Goal: Information Seeking & Learning: Understand process/instructions

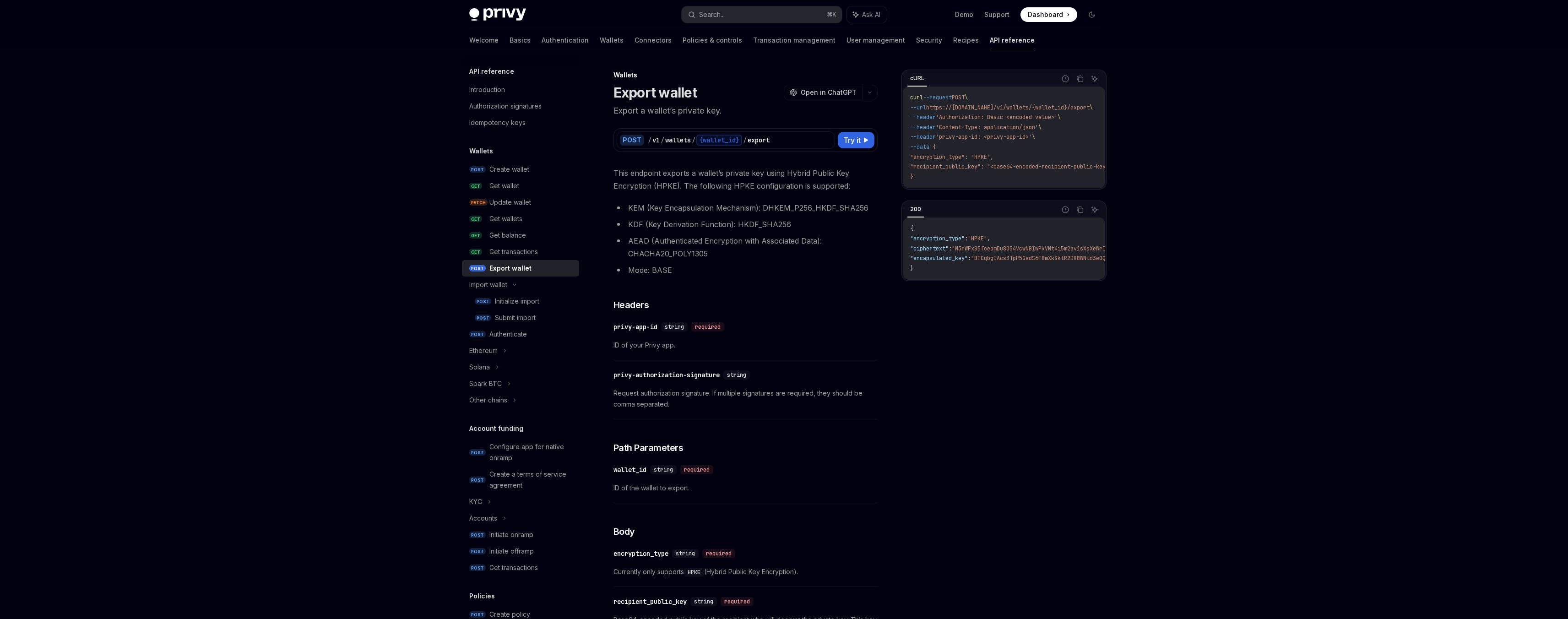
scroll to position [144, 0]
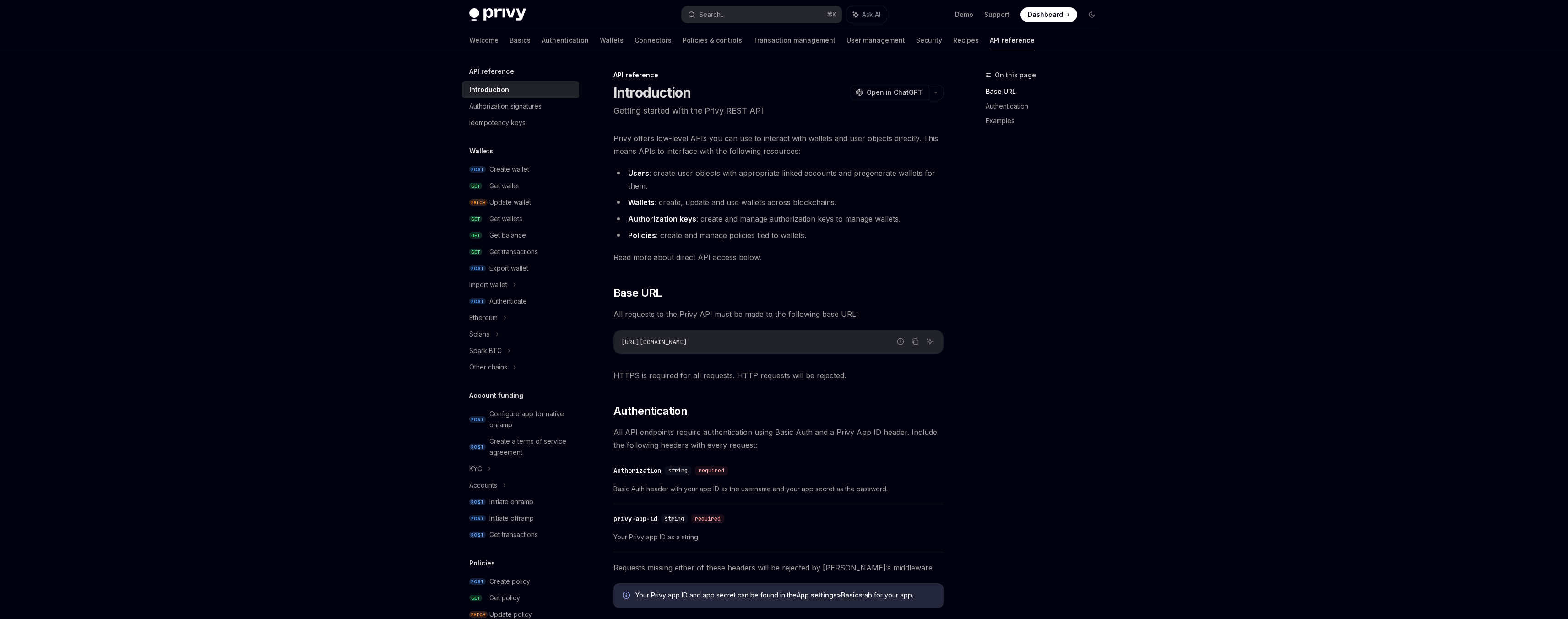
scroll to position [179, 0]
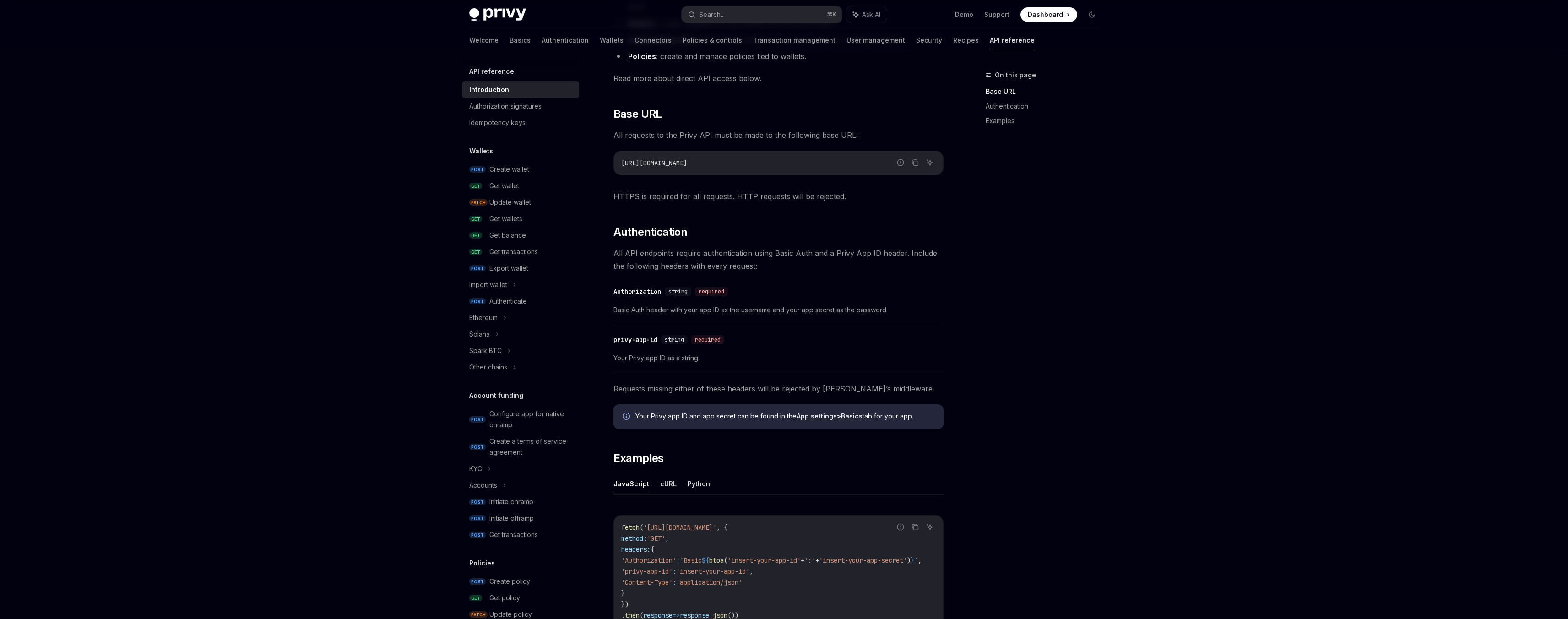
click at [1046, 15] on span "Dashboard" at bounding box center [1046, 14] width 35 height 9
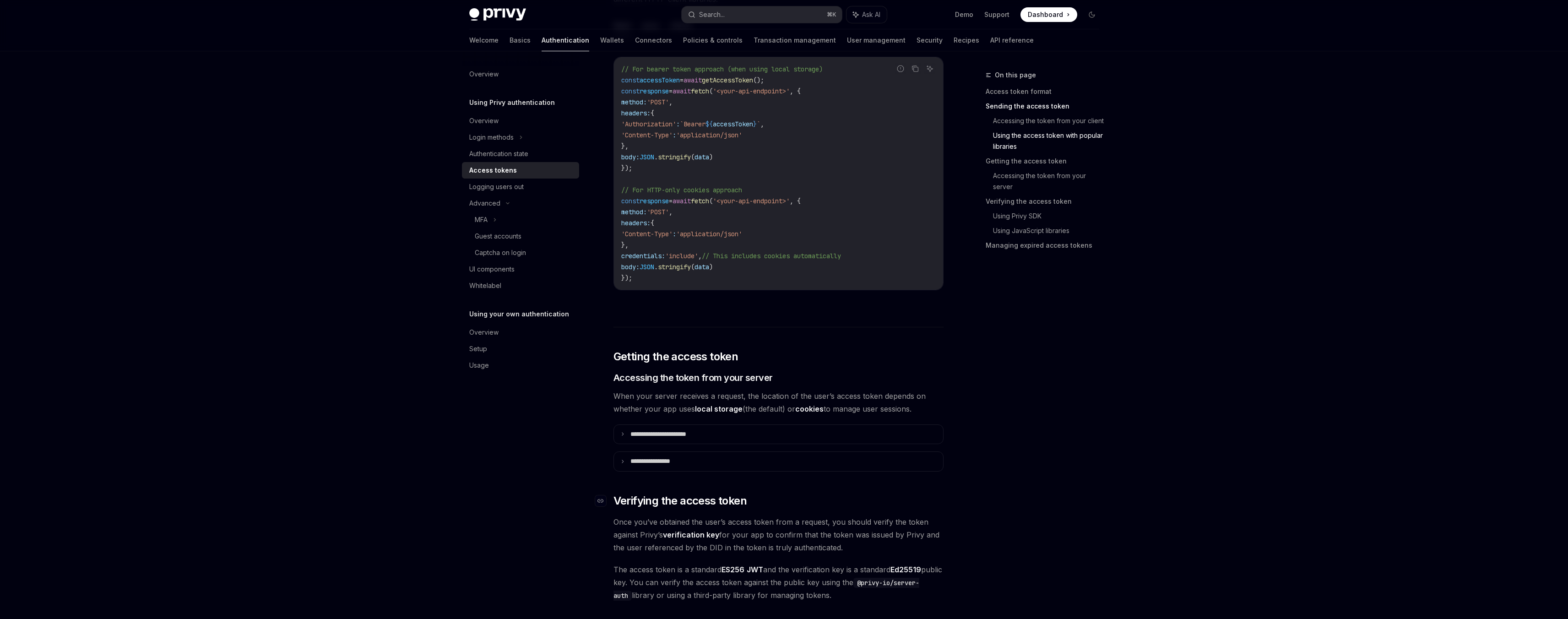
scroll to position [877, 0]
click at [652, 438] on summary "**********" at bounding box center [778, 430] width 330 height 19
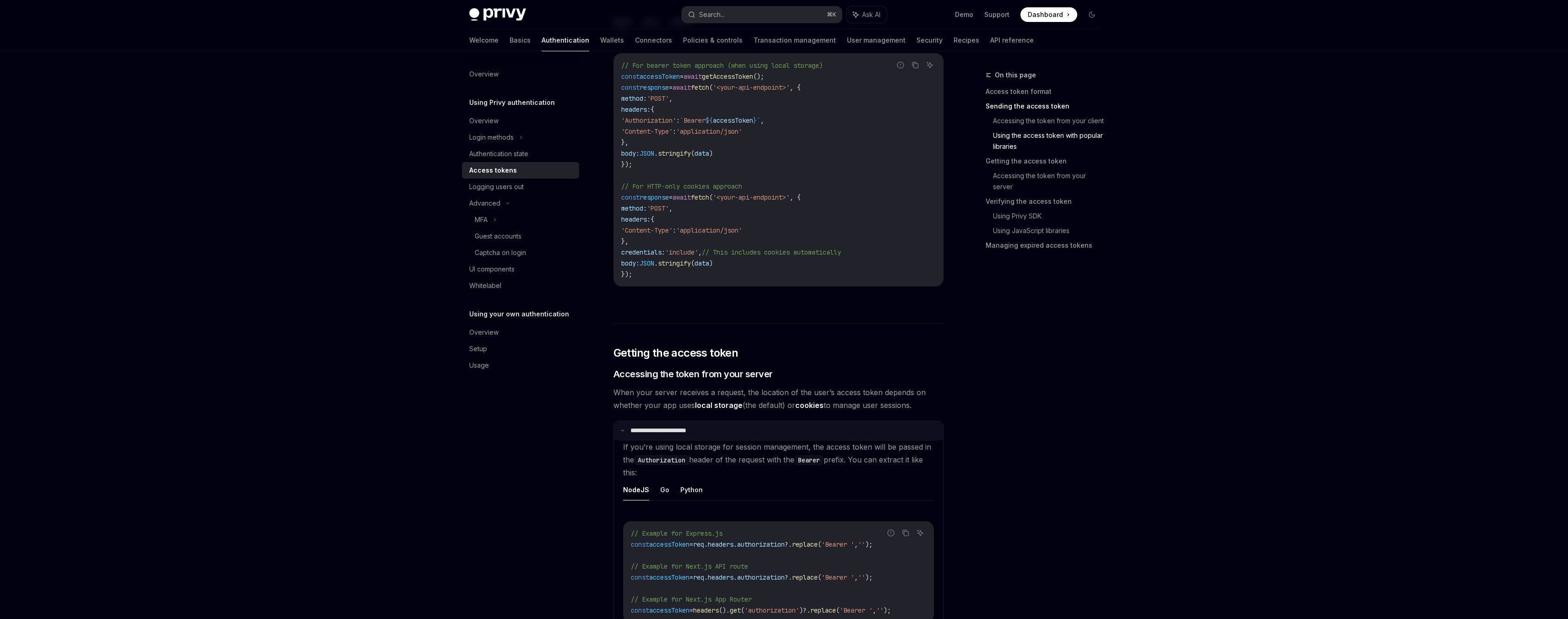
click at [652, 438] on summary "**********" at bounding box center [778, 430] width 330 height 19
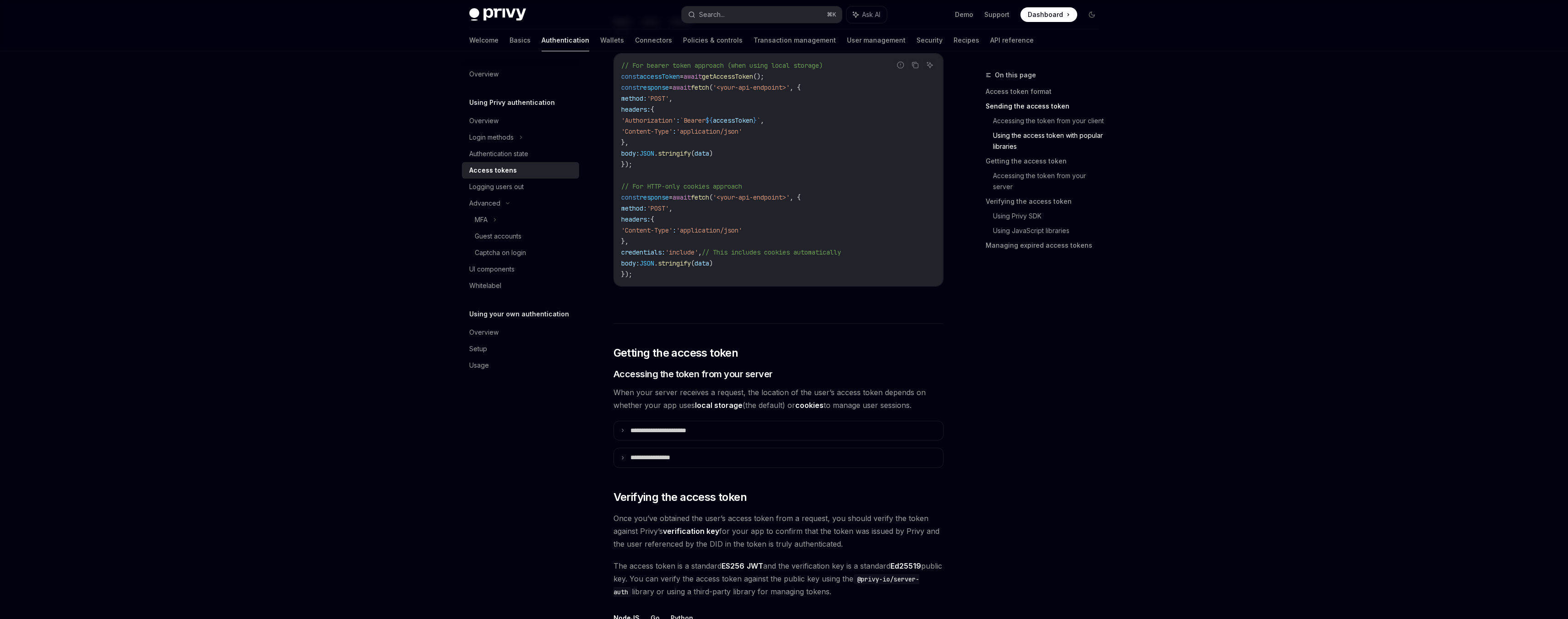
click at [638, 469] on div "**********" at bounding box center [779, 505] width 330 height 2535
click at [638, 462] on summary "**********" at bounding box center [778, 458] width 330 height 19
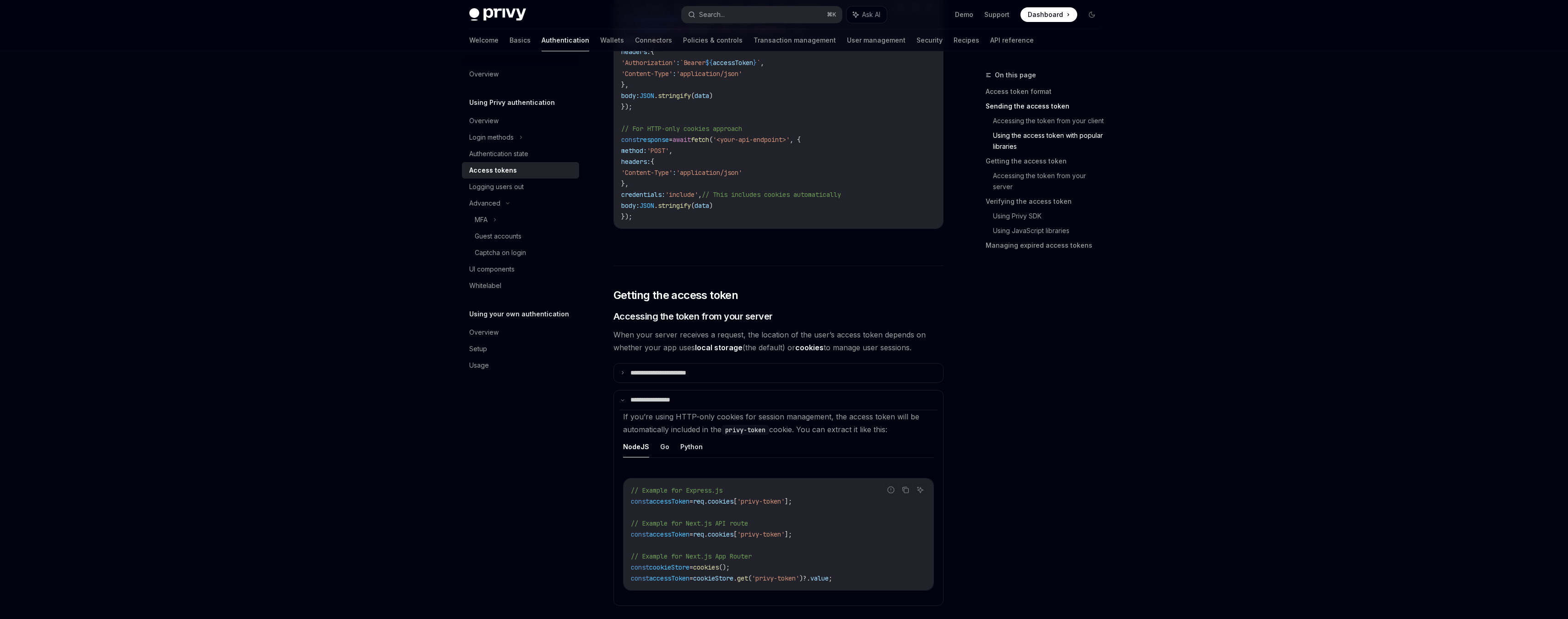
scroll to position [944, 0]
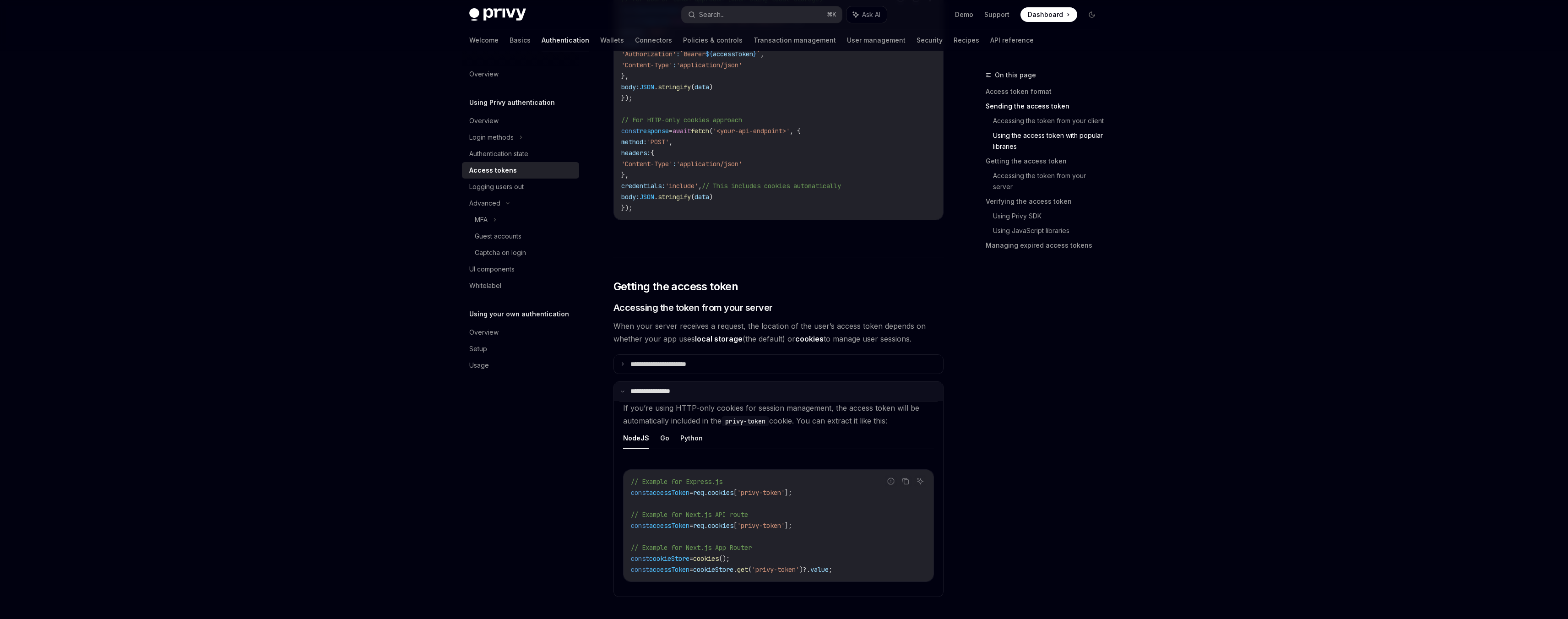
click at [644, 388] on p "**********" at bounding box center [657, 392] width 55 height 8
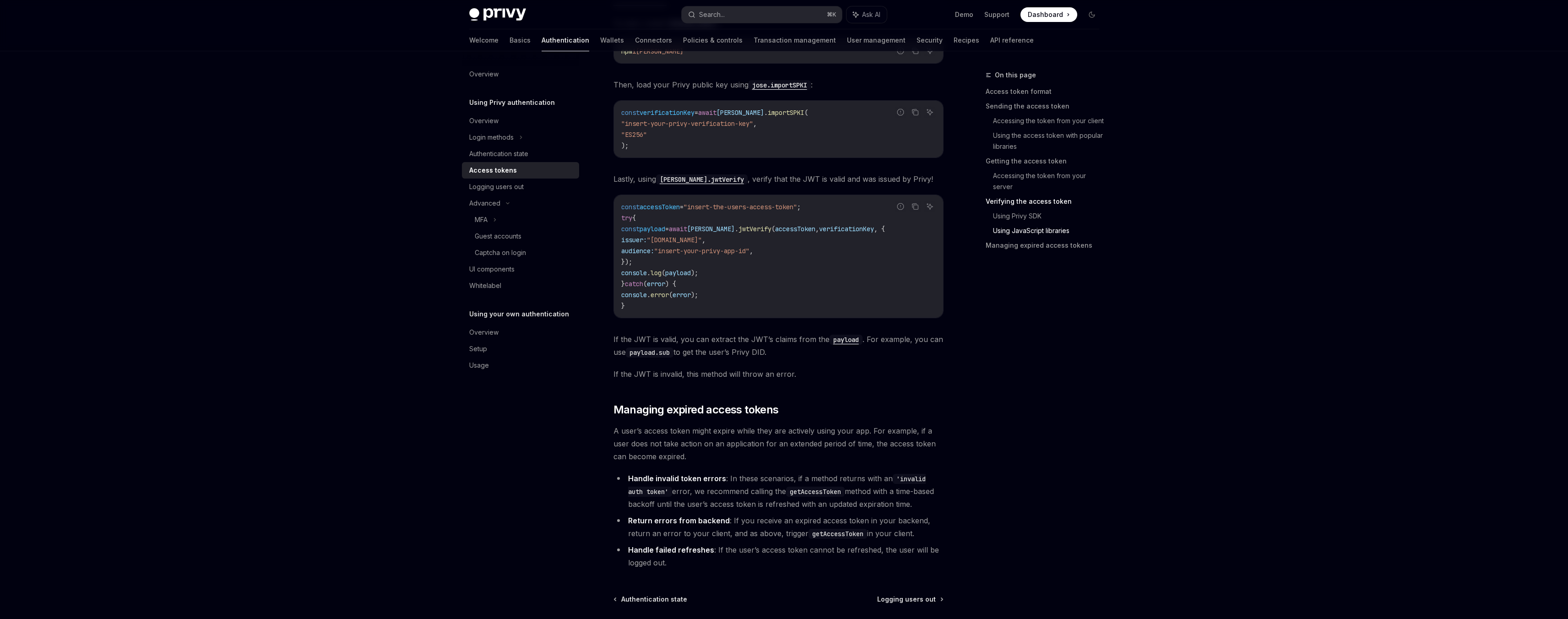
scroll to position [2167, 0]
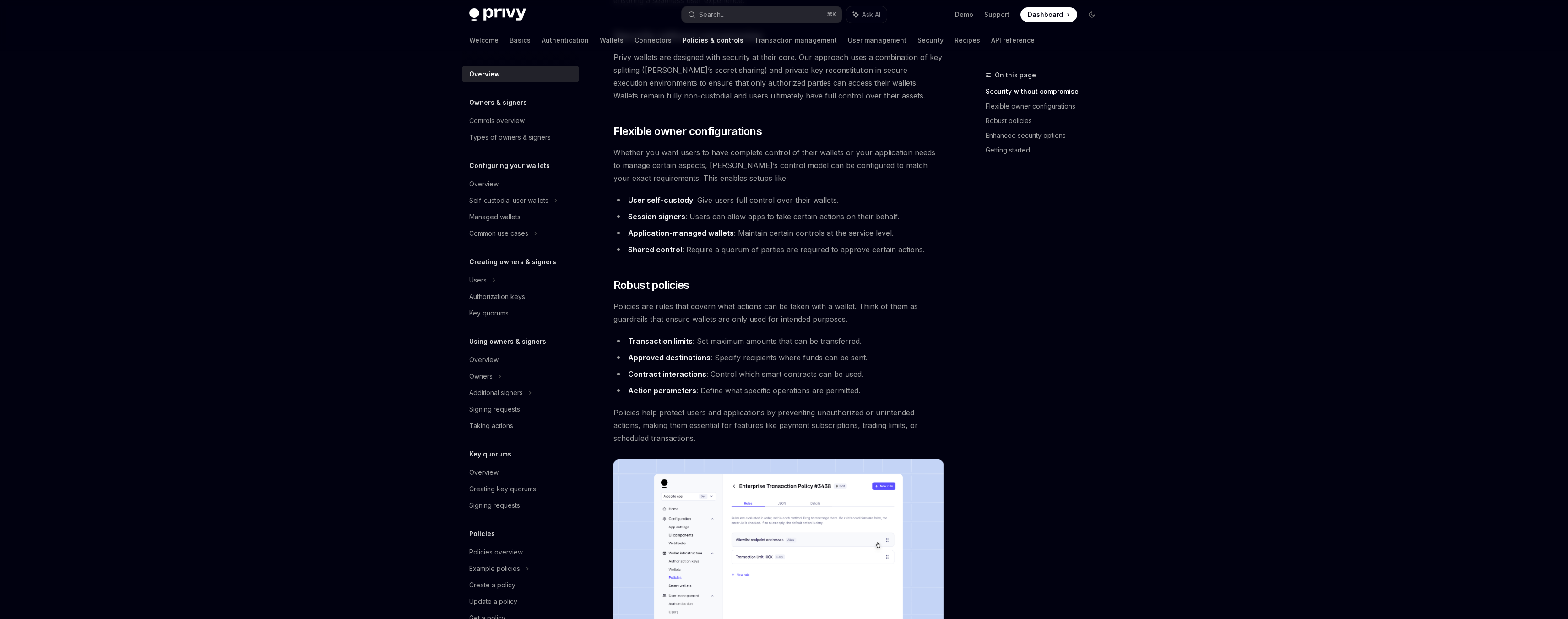
scroll to position [143, 0]
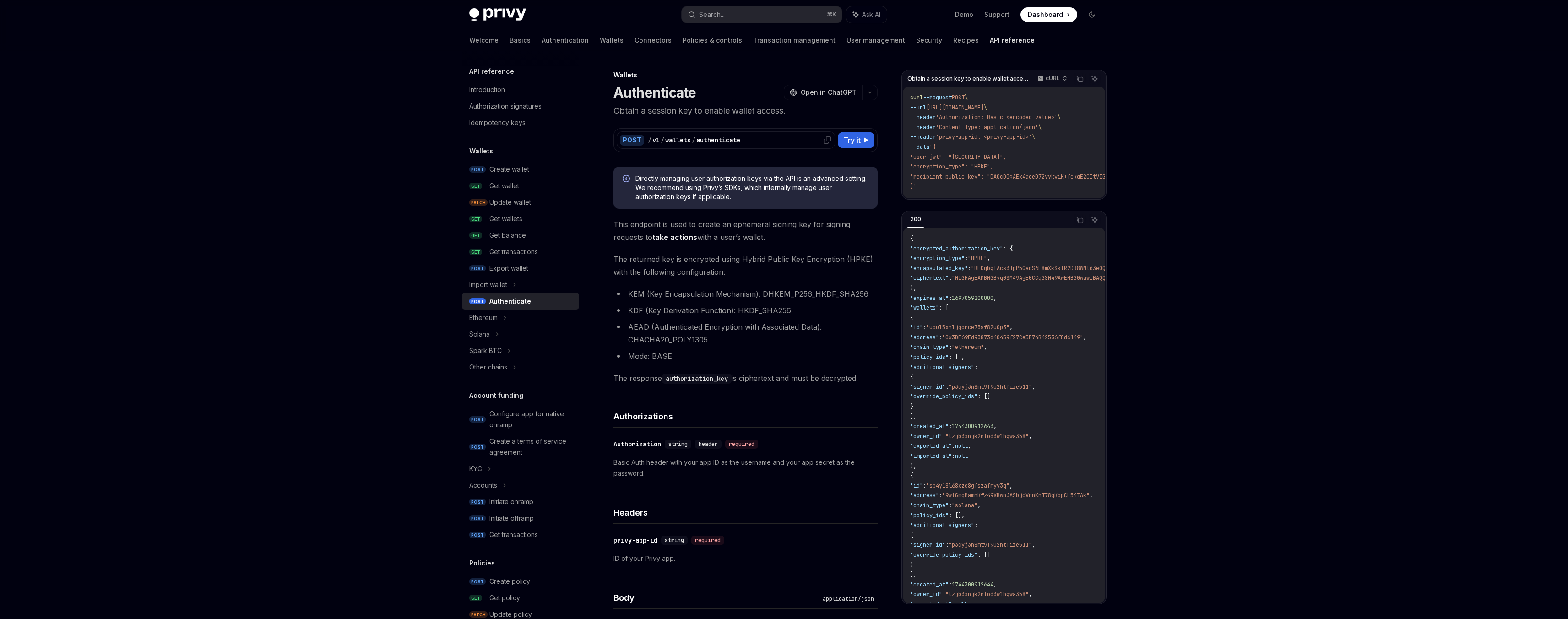
click at [824, 140] on icon at bounding box center [827, 140] width 8 height 8
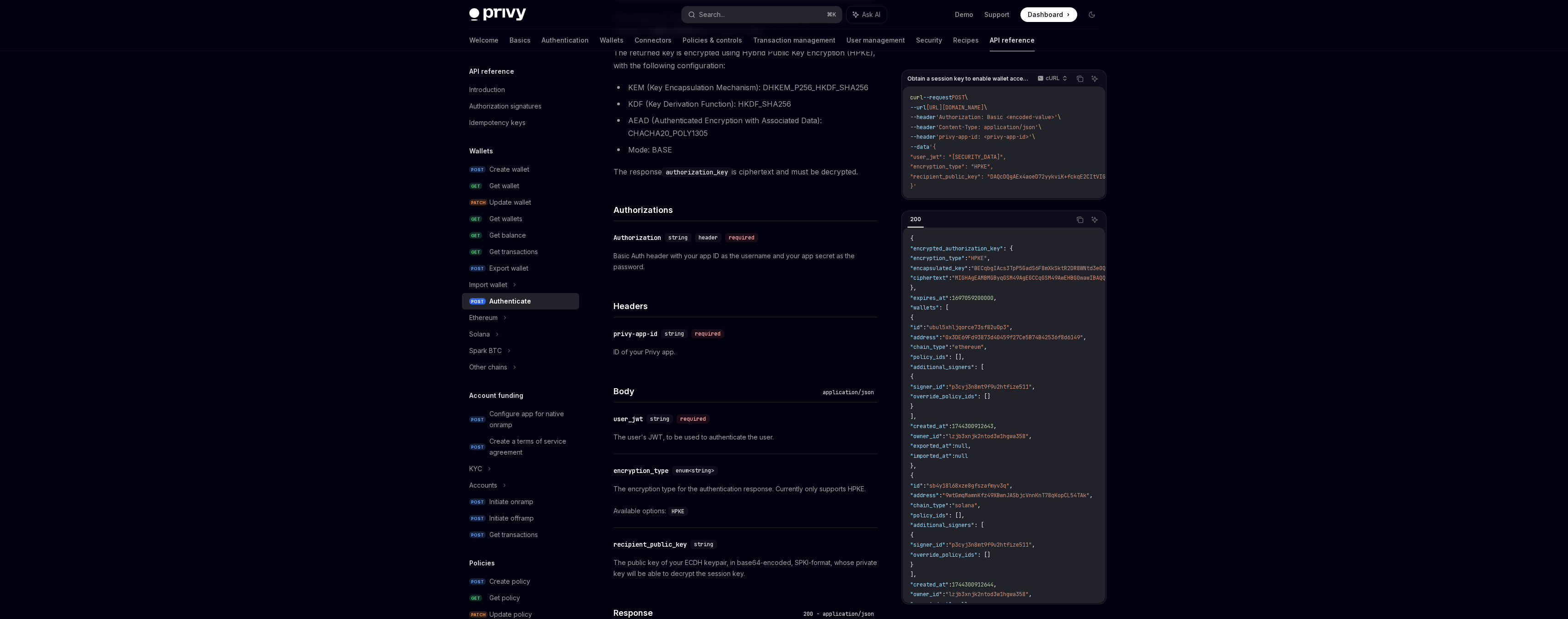
scroll to position [207, 0]
click at [1062, 79] on icon "button" at bounding box center [1065, 79] width 7 height 7
click at [1022, 131] on div "Javascript" at bounding box center [1032, 133] width 48 height 8
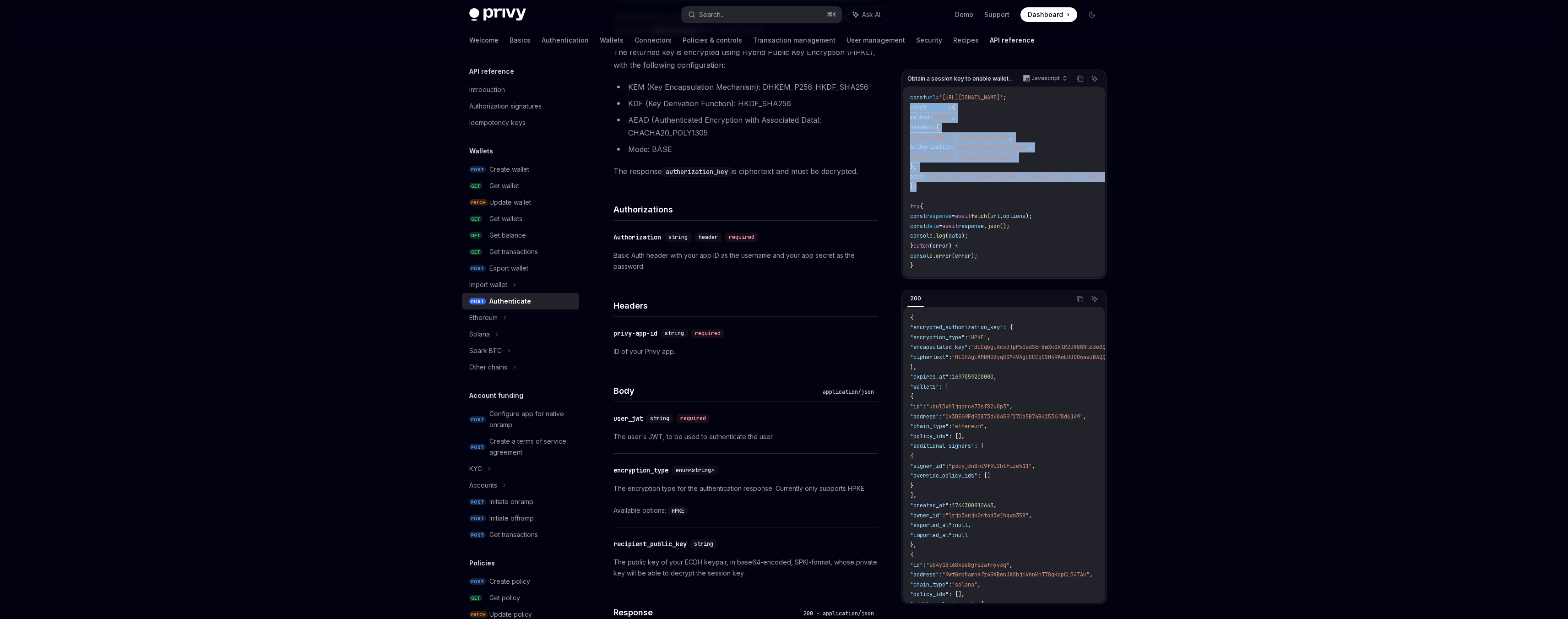
drag, startPoint x: 927, startPoint y: 190, endPoint x: 905, endPoint y: 108, distance: 84.9
click at [905, 108] on div "const url = 'https://api.privy.io/v1/wallets/authenticate' ; const options = { …" at bounding box center [1004, 182] width 202 height 191
copy code "const options = { method: 'POST' , headers: { 'privy-app-id' : '<privy-app-id>'…"
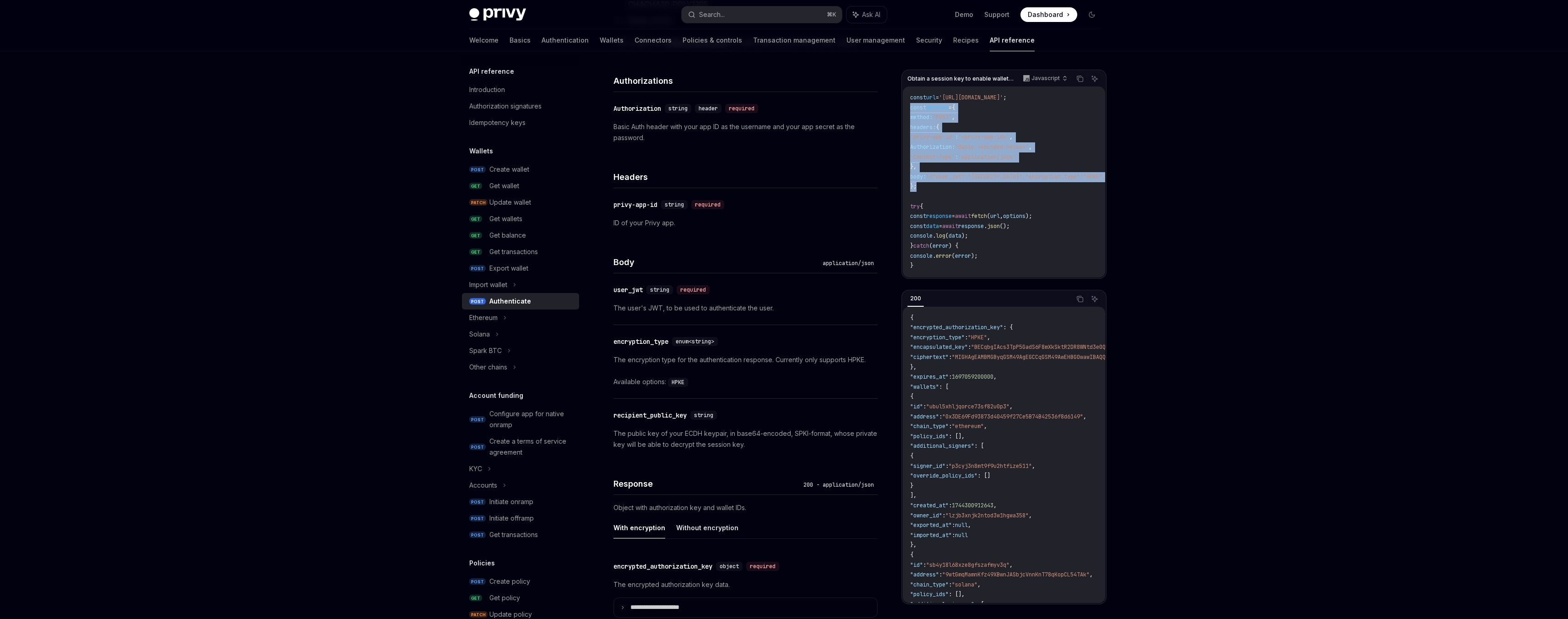
scroll to position [341, 0]
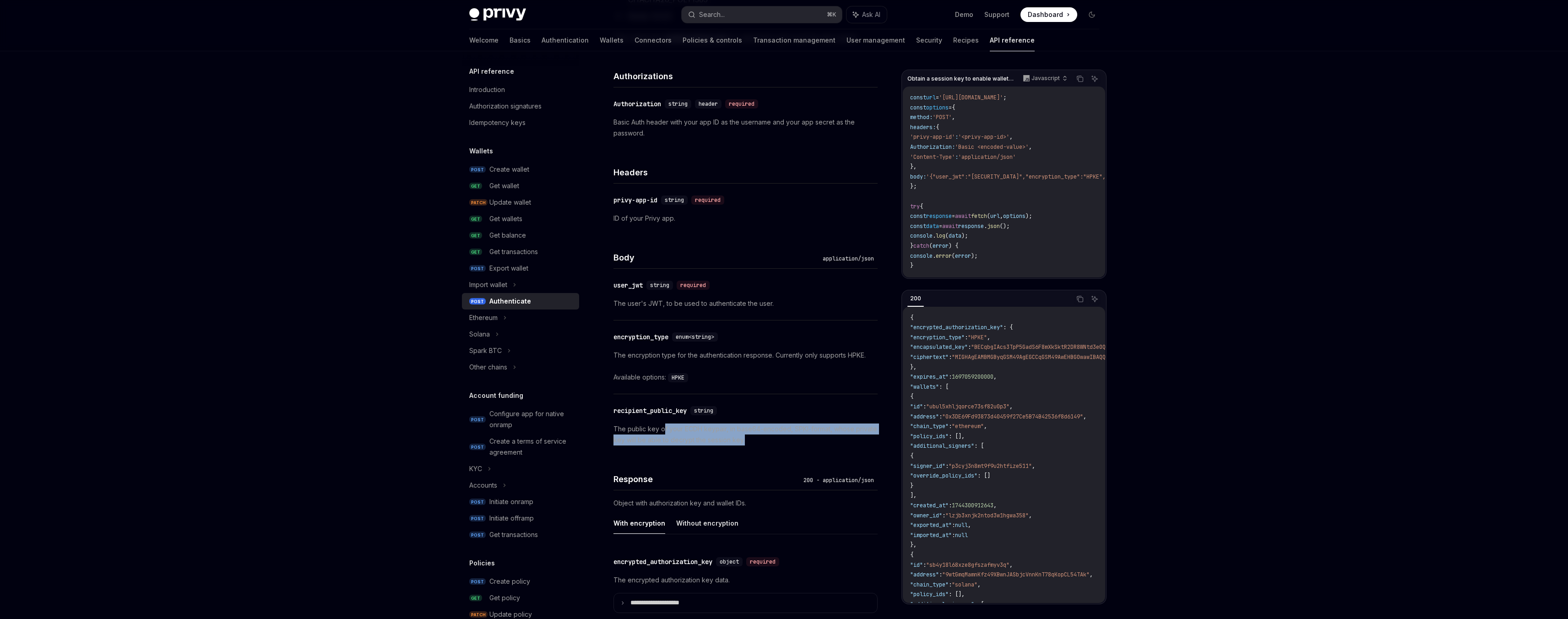
drag, startPoint x: 664, startPoint y: 431, endPoint x: 753, endPoint y: 442, distance: 89.7
click at [753, 442] on p "The public key of your ECDH keypair, in base64-encoded, SPKI-format, whose priv…" at bounding box center [745, 434] width 264 height 22
drag, startPoint x: 754, startPoint y: 442, endPoint x: 668, endPoint y: 431, distance: 86.7
click at [668, 431] on p "The public key of your ECDH keypair, in base64-encoded, SPKI-format, whose priv…" at bounding box center [745, 434] width 264 height 22
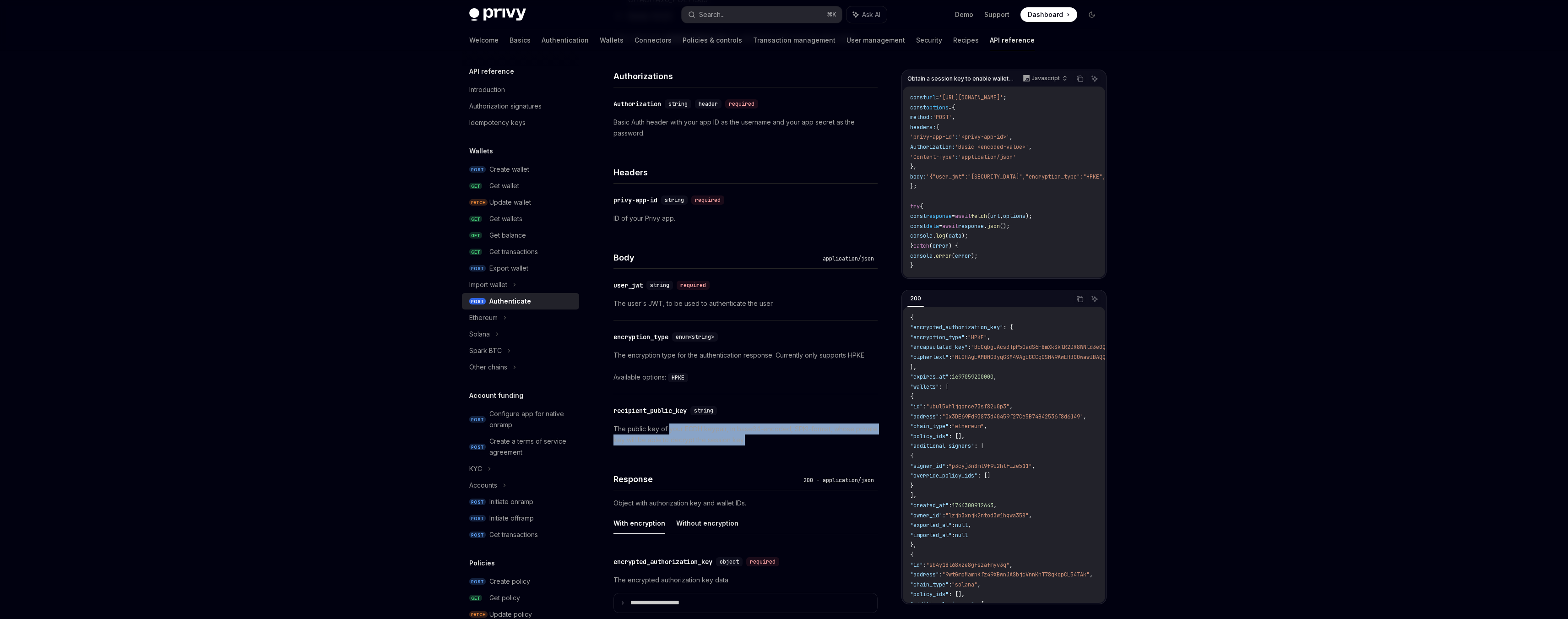
click at [668, 430] on p "The public key of your ECDH keypair, in base64-encoded, SPKI-format, whose priv…" at bounding box center [745, 434] width 264 height 22
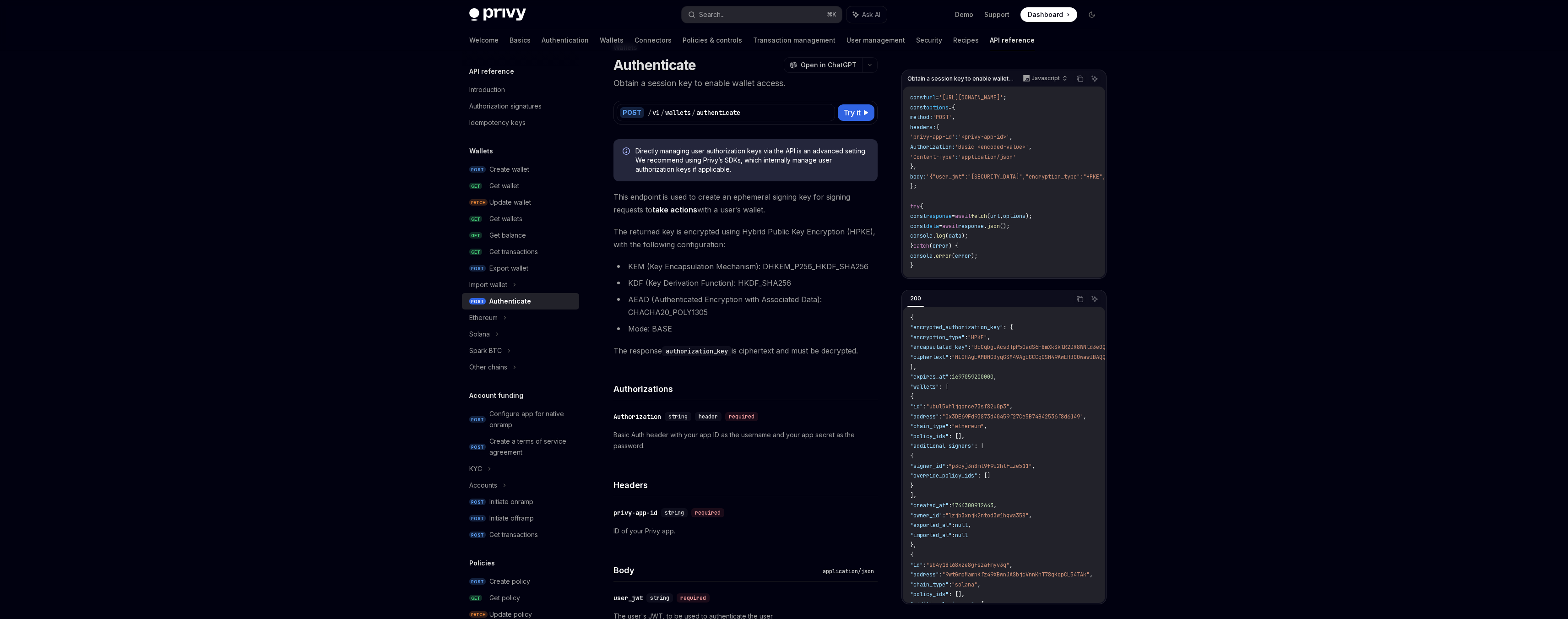
scroll to position [48, 0]
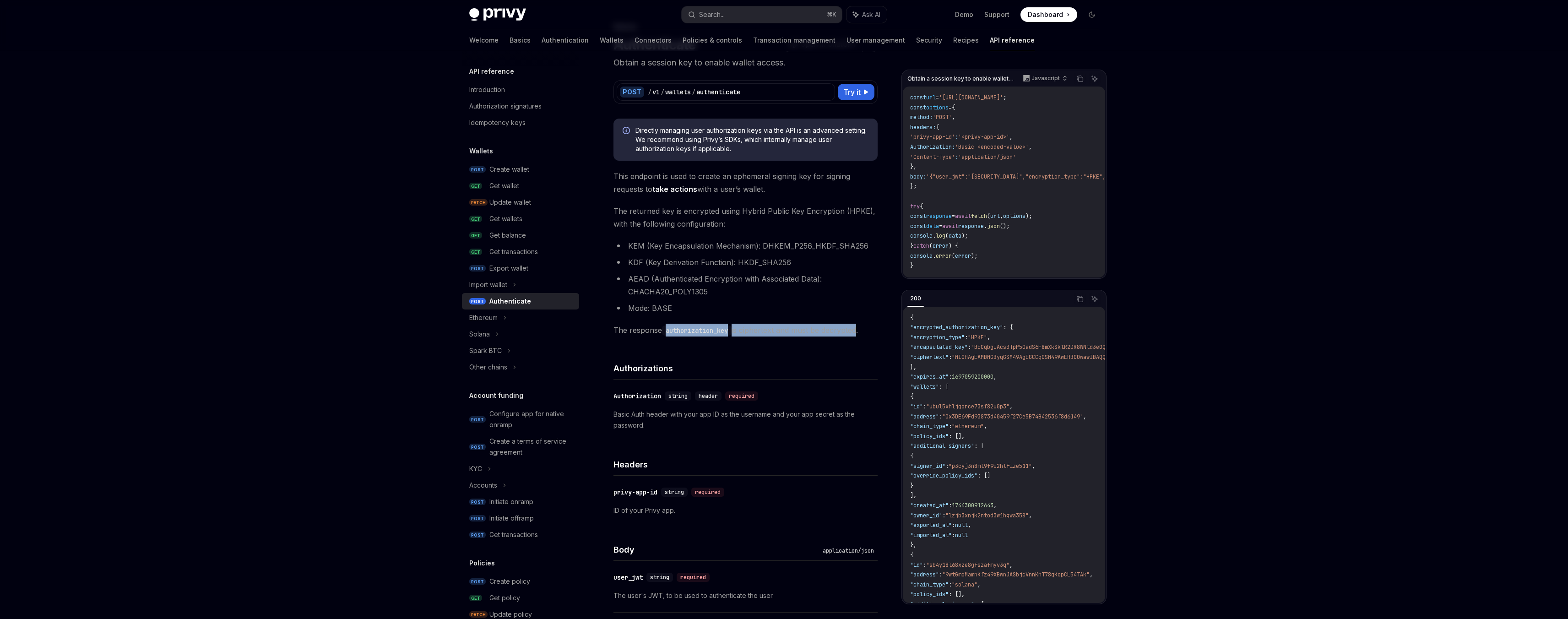
drag, startPoint x: 666, startPoint y: 330, endPoint x: 859, endPoint y: 330, distance: 193.0
click at [859, 330] on span "The response authorization_key is ciphertext and must be decrypted." at bounding box center [745, 330] width 264 height 13
drag, startPoint x: 860, startPoint y: 331, endPoint x: 667, endPoint y: 330, distance: 193.0
click at [667, 330] on span "The response authorization_key is ciphertext and must be decrypted." at bounding box center [745, 330] width 264 height 13
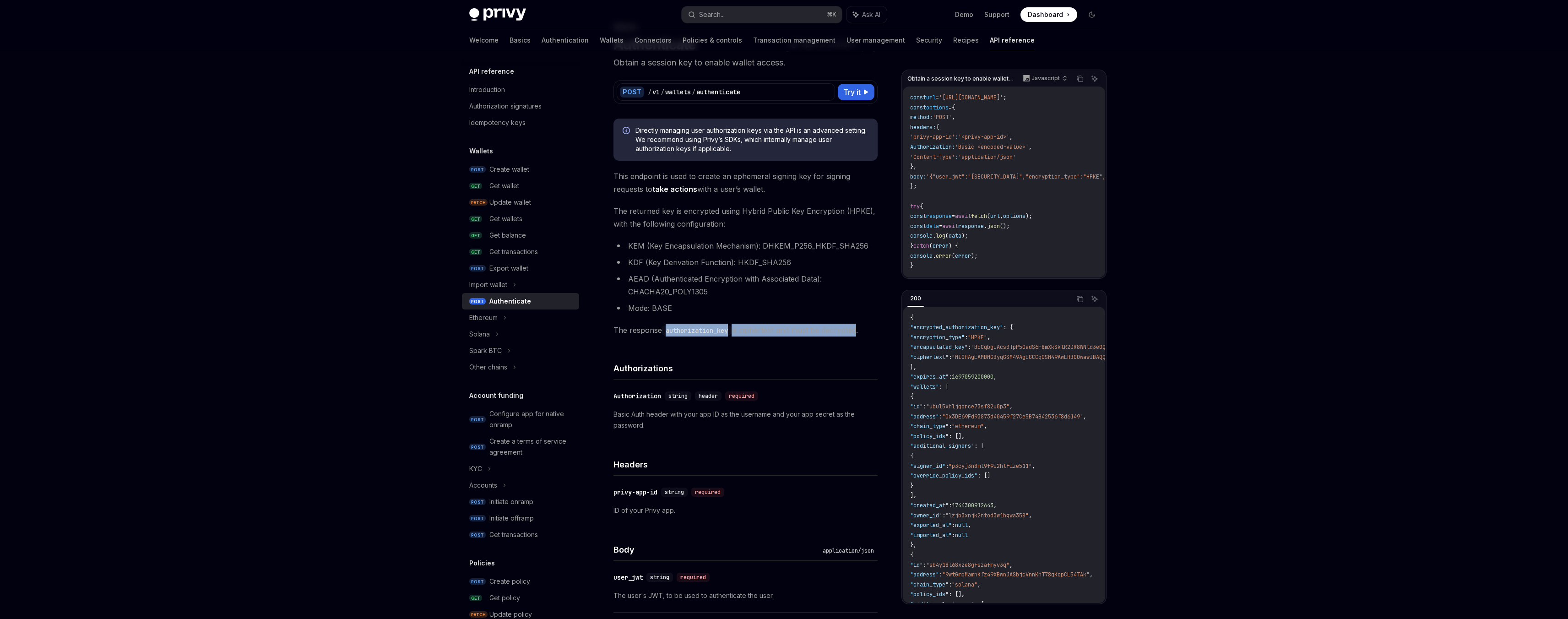
click at [667, 330] on code "authorization_key" at bounding box center [697, 330] width 70 height 10
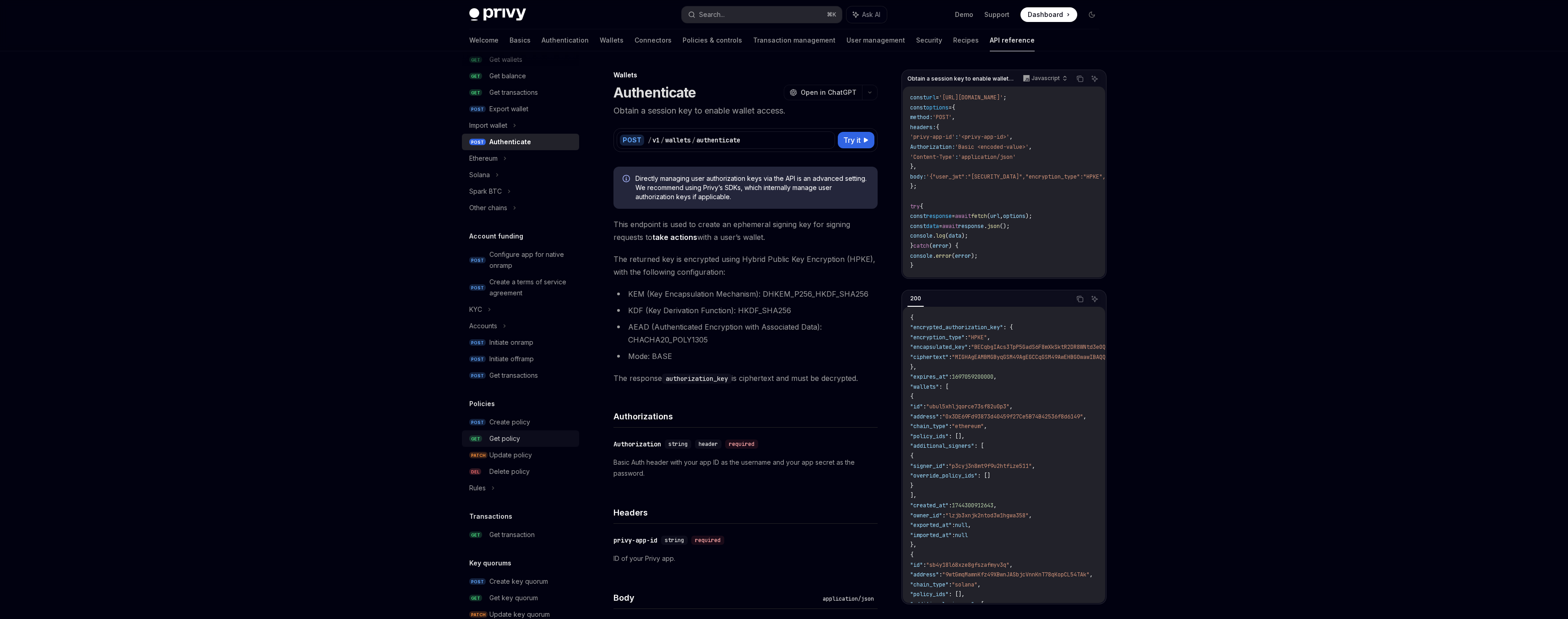
scroll to position [36, 0]
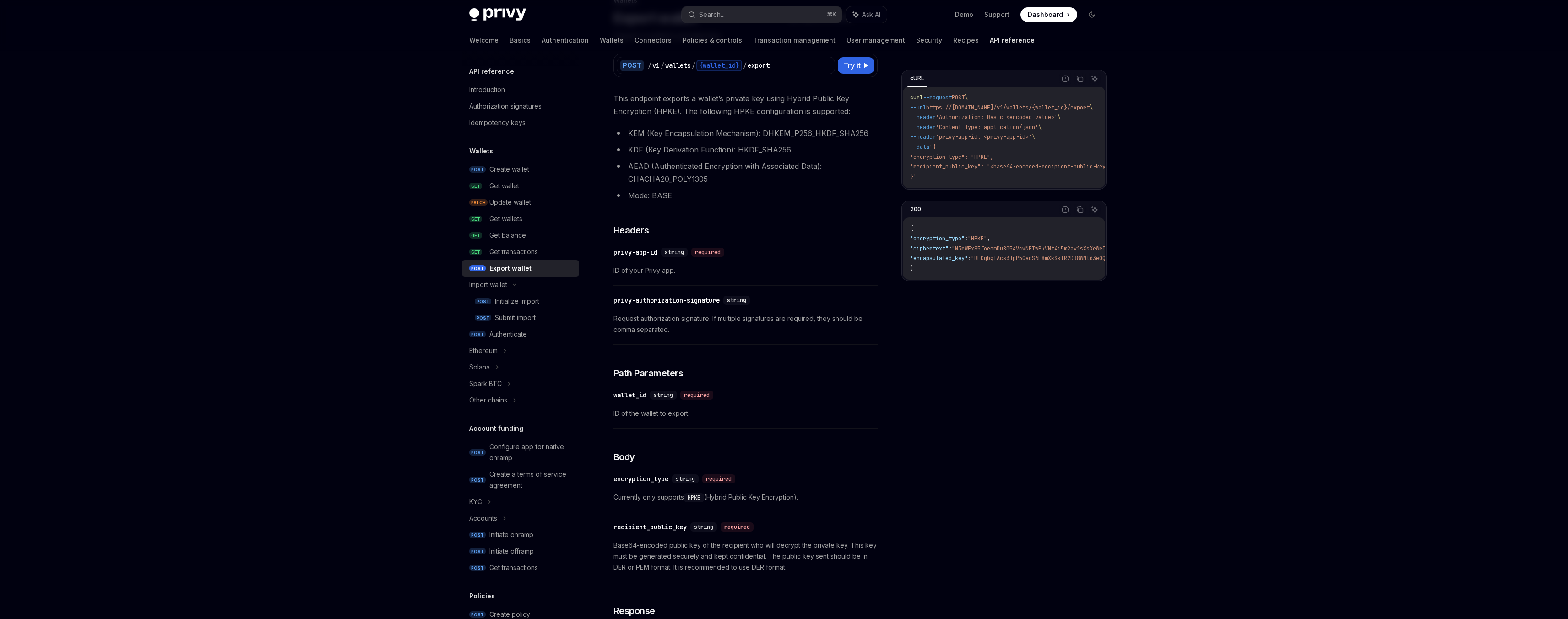
scroll to position [143, 0]
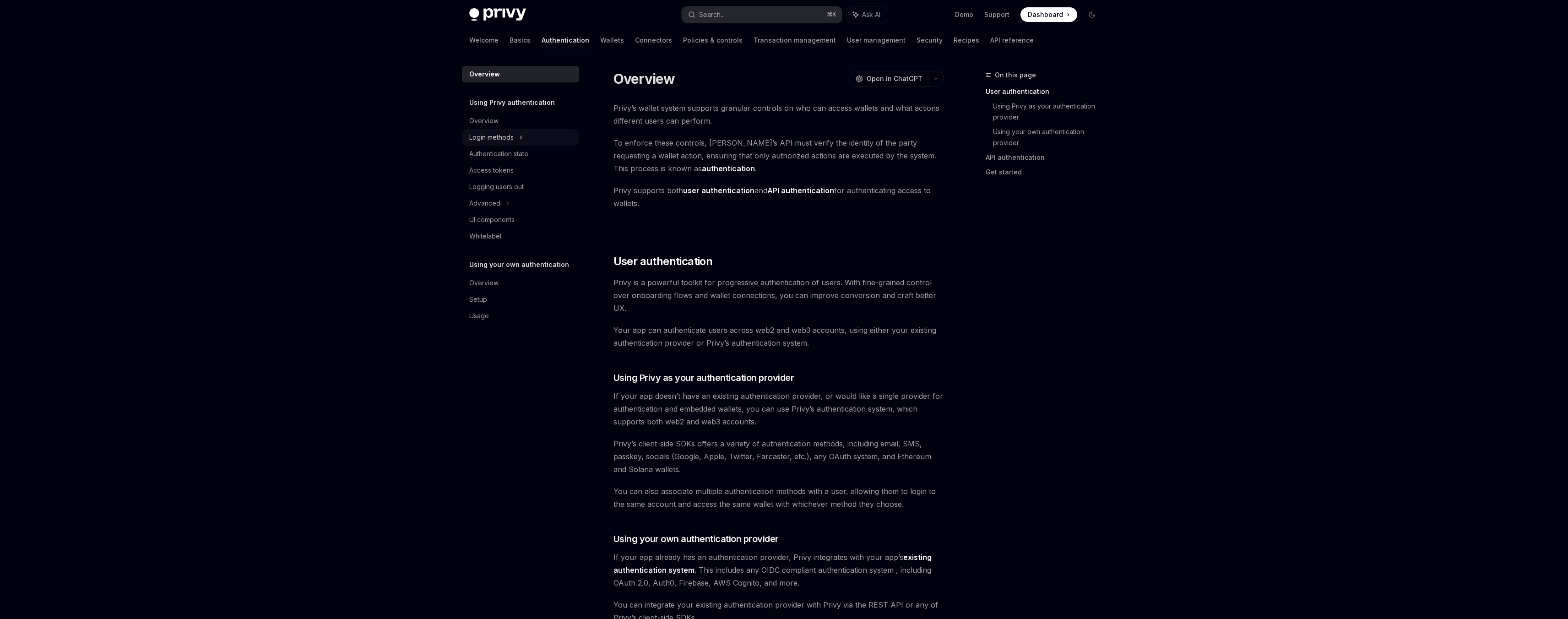
click at [514, 142] on div "Login methods" at bounding box center [491, 137] width 44 height 11
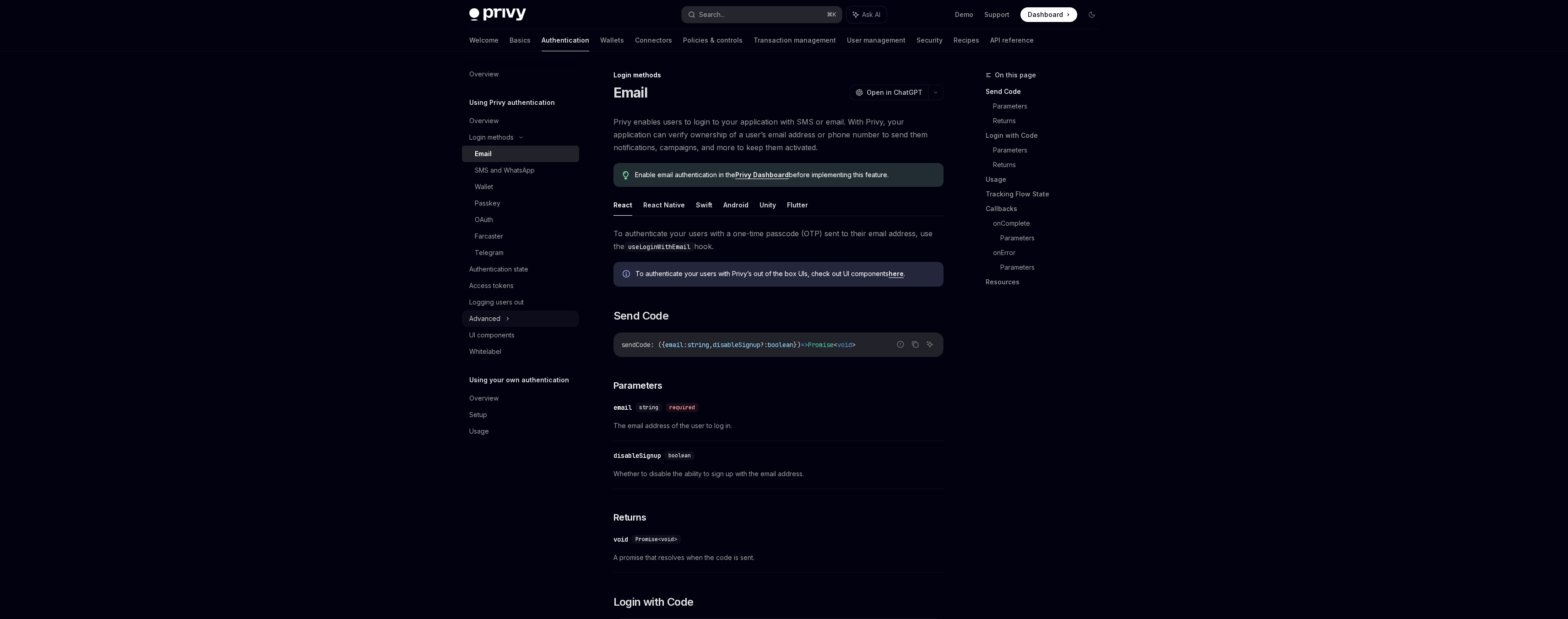
click at [511, 319] on div "Advanced" at bounding box center [521, 319] width 117 height 17
click at [491, 188] on div "Wallet" at bounding box center [484, 186] width 18 height 11
type textarea "*"
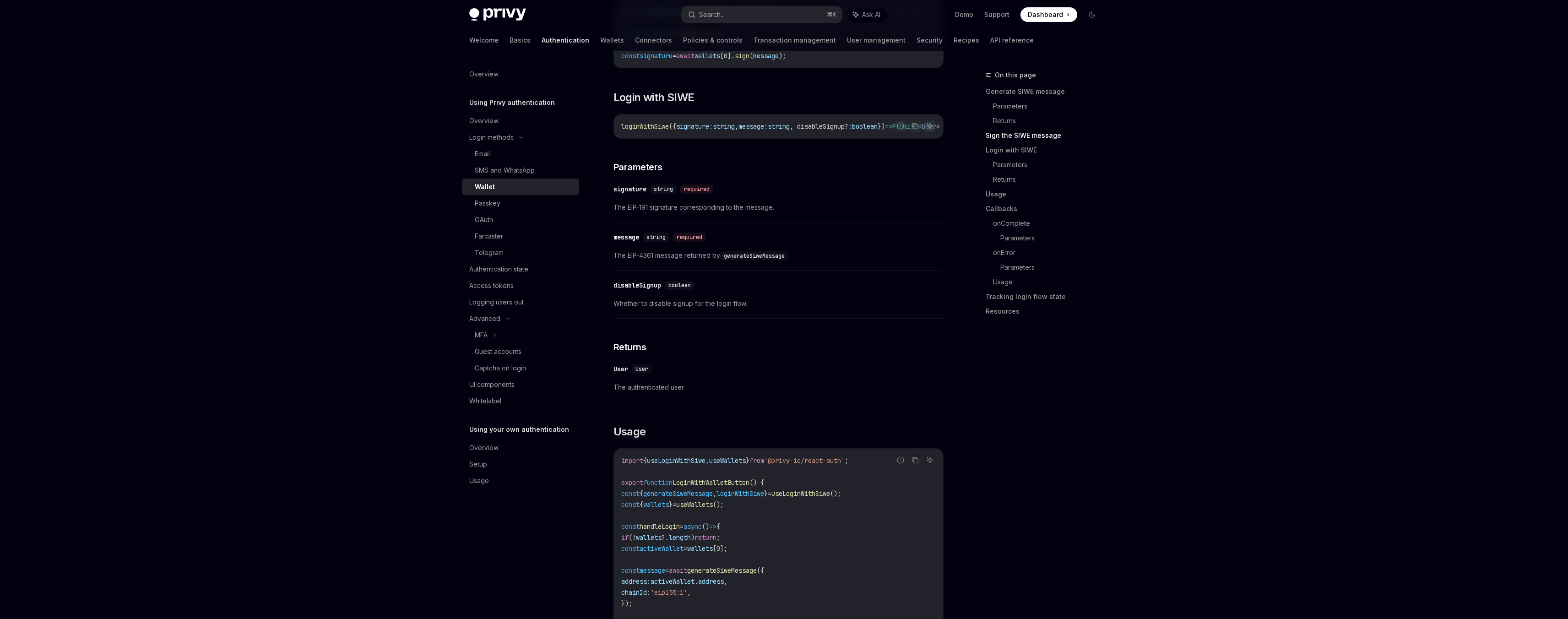
scroll to position [722, 0]
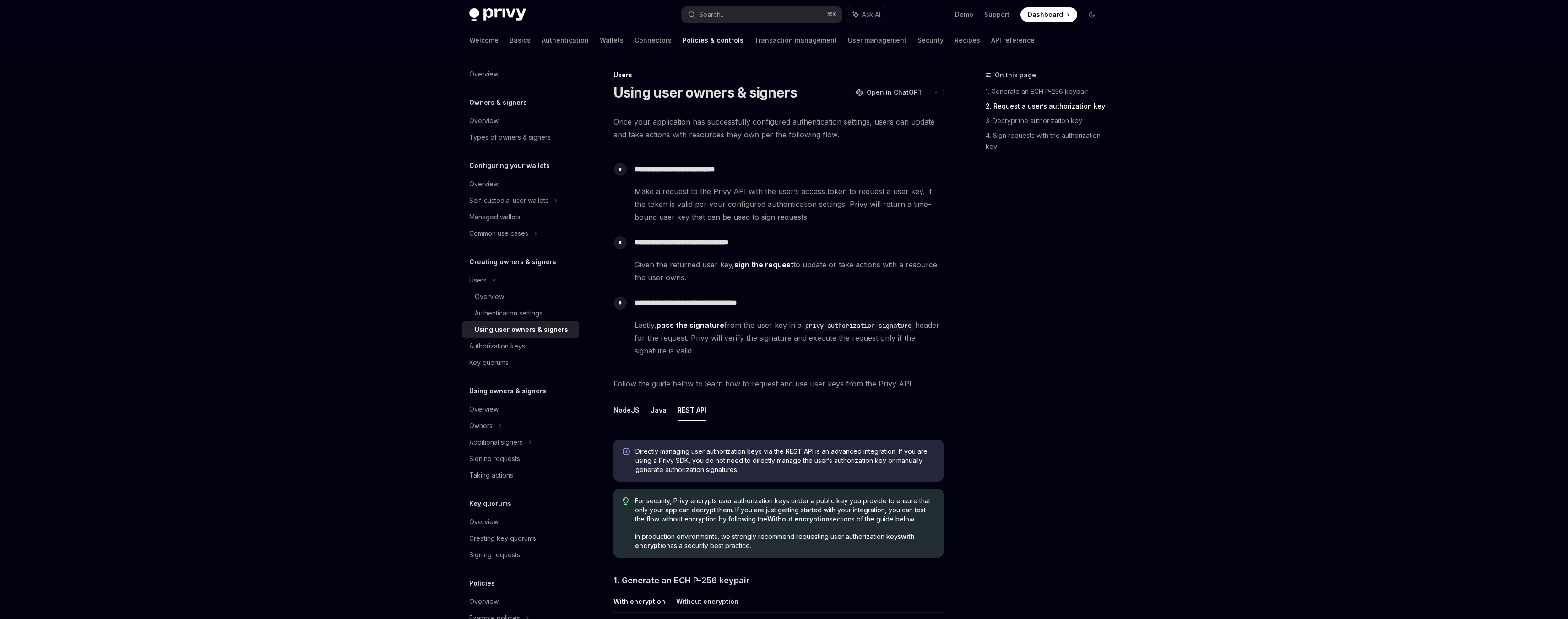
scroll to position [744, 0]
